Goal: Obtain resource: Obtain resource

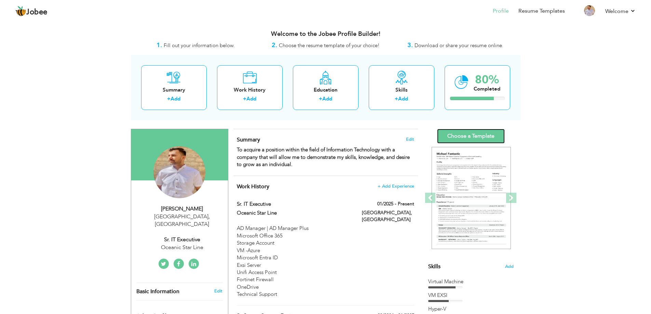
click at [476, 138] on link "Choose a Template" at bounding box center [471, 136] width 68 height 15
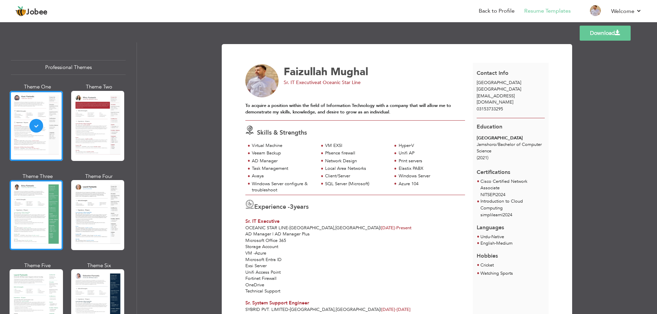
click at [53, 200] on div at bounding box center [36, 215] width 53 height 70
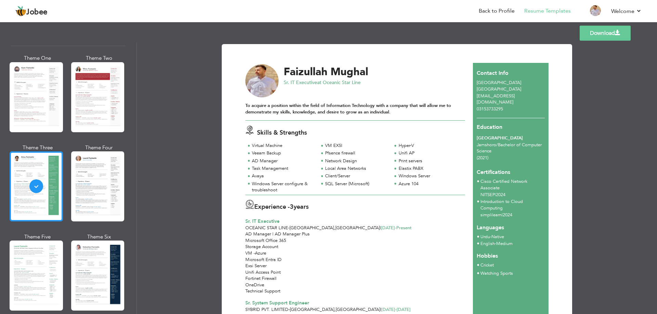
scroll to position [29, 0]
click at [85, 259] on div at bounding box center [97, 275] width 53 height 70
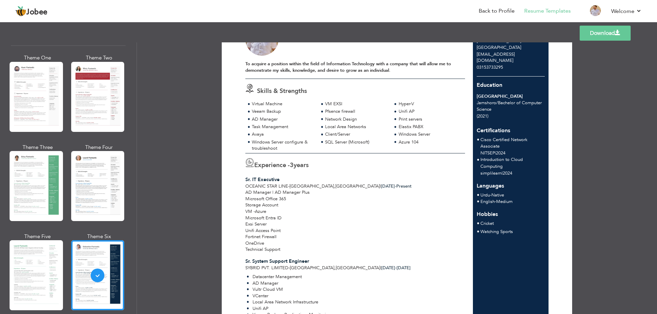
scroll to position [42, 0]
click at [608, 31] on link "Download" at bounding box center [604, 33] width 51 height 15
